Goal: Task Accomplishment & Management: Manage account settings

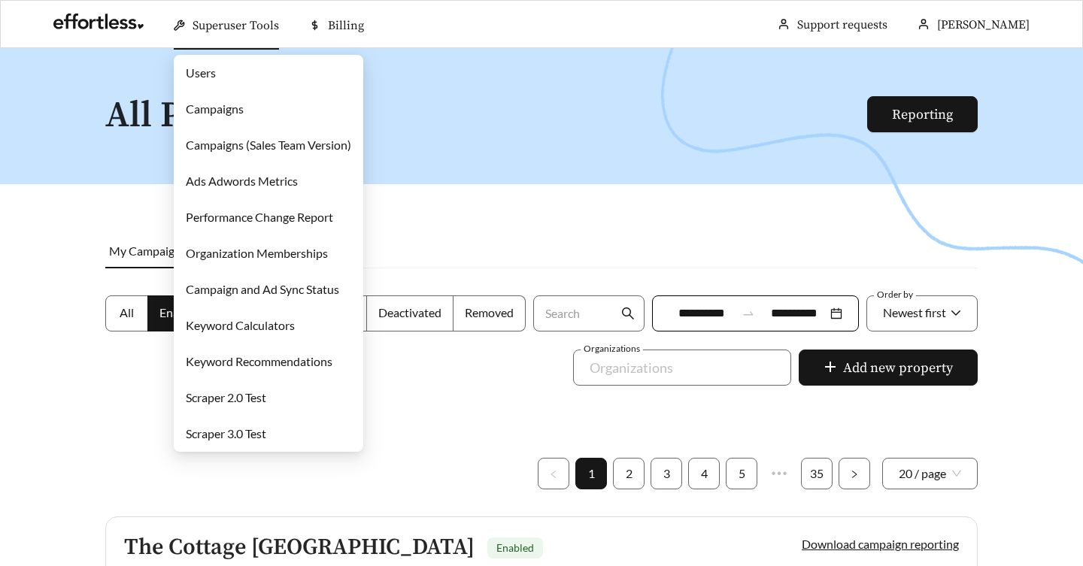
click at [213, 102] on link "Campaigns" at bounding box center [215, 109] width 58 height 14
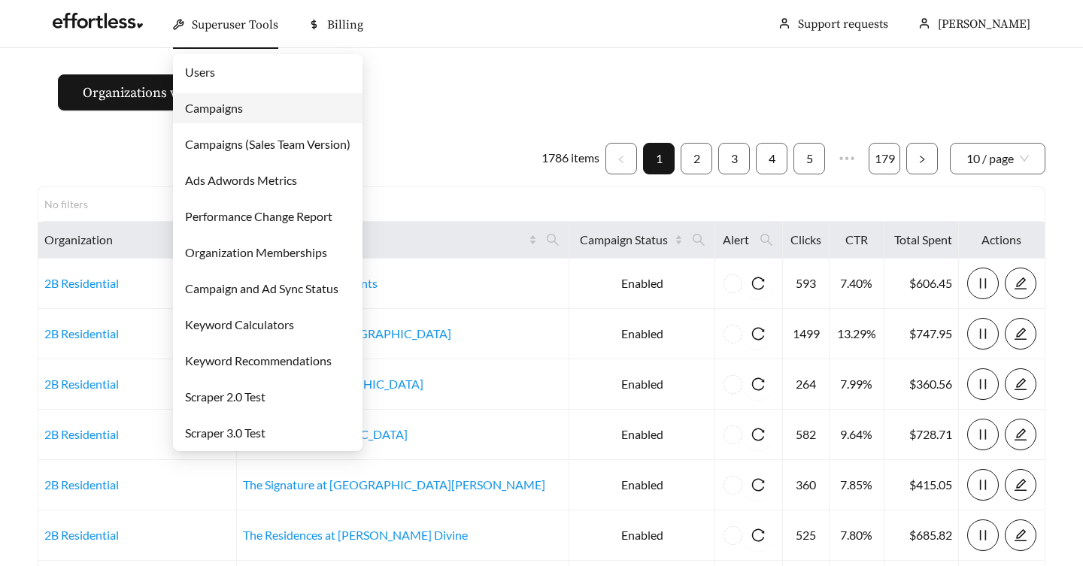
click at [215, 66] on link "Users" at bounding box center [200, 72] width 30 height 14
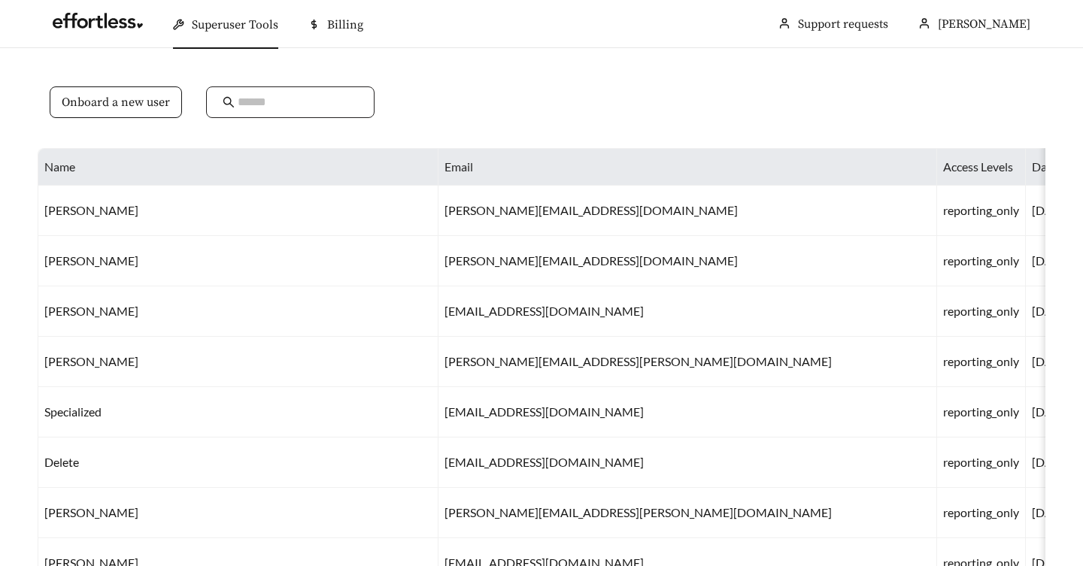
click at [262, 98] on input "text" at bounding box center [298, 102] width 120 height 18
type input "**********"
